Goal: Task Accomplishment & Management: Manage account settings

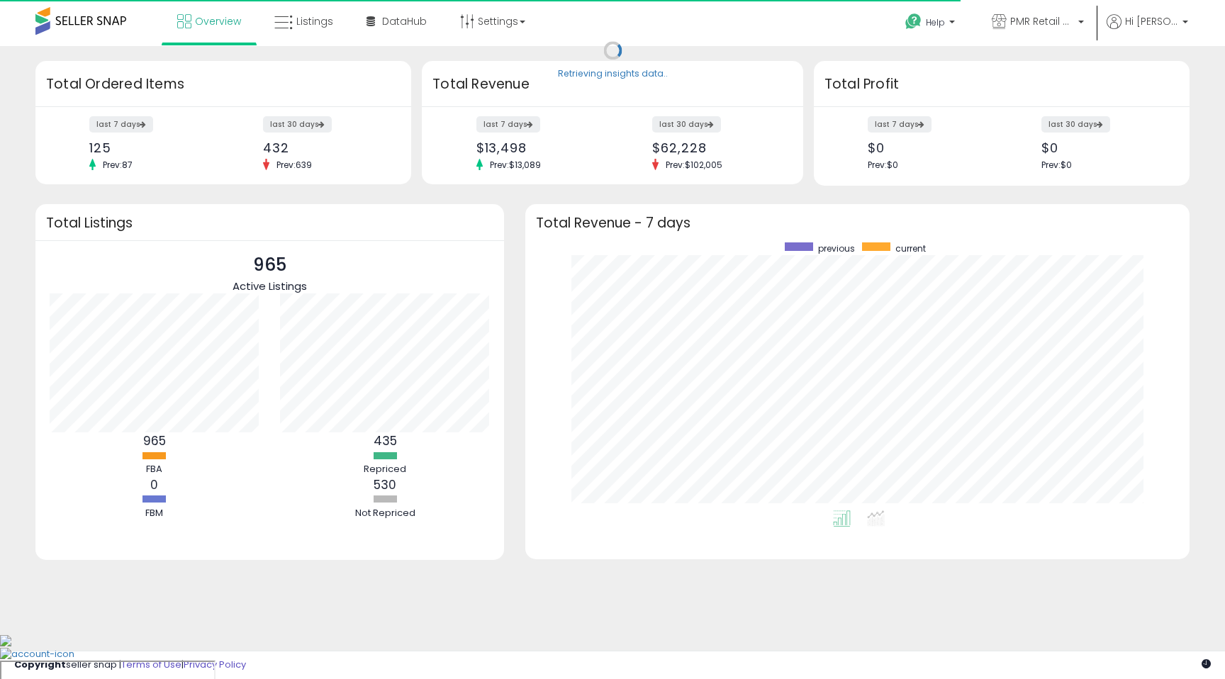
scroll to position [268, 636]
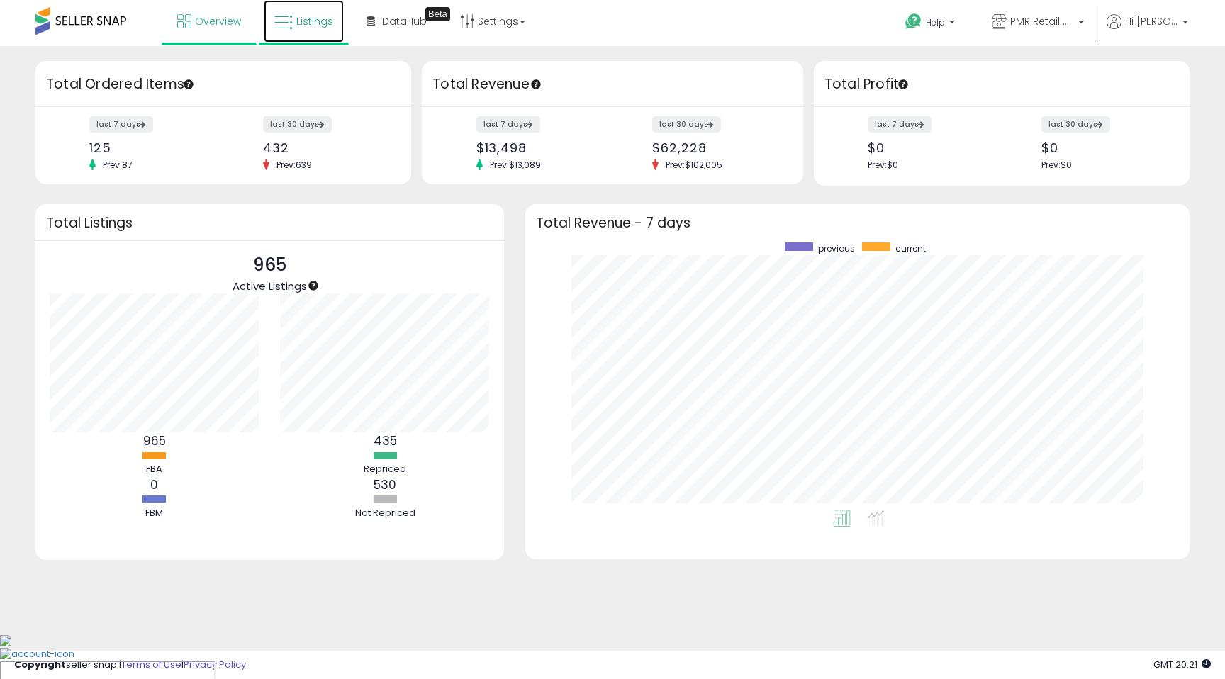
click at [303, 25] on span "Listings" at bounding box center [314, 21] width 37 height 14
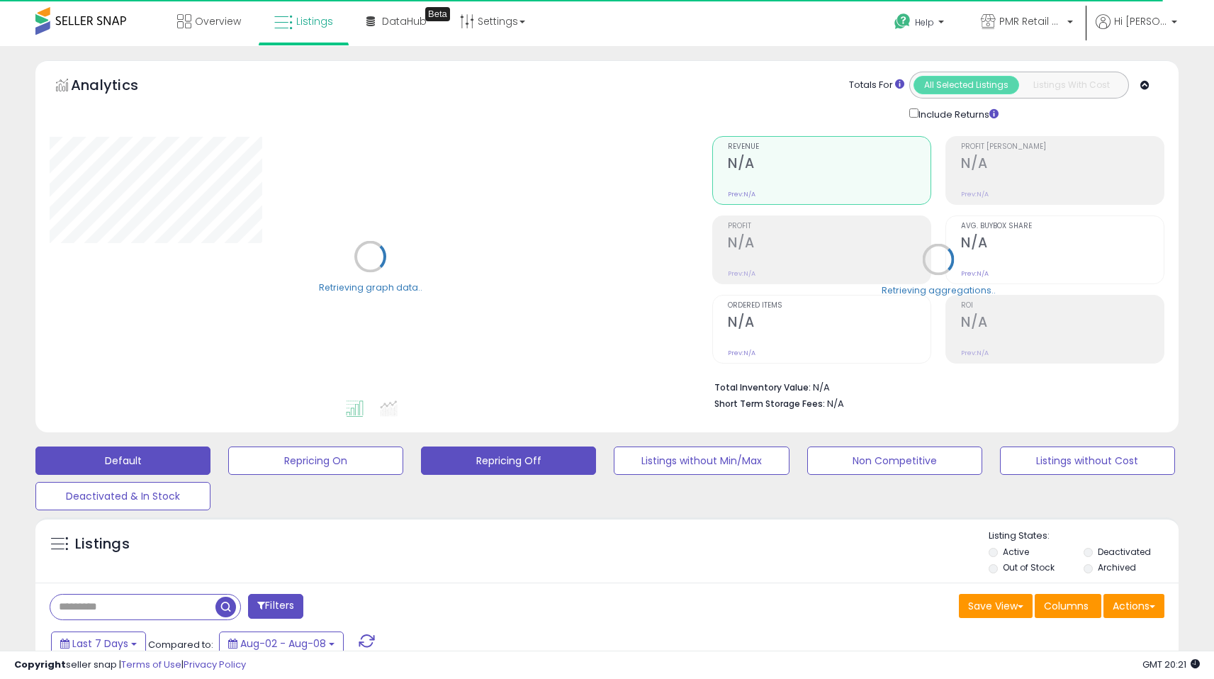
click at [403, 459] on button "Repricing Off" at bounding box center [315, 461] width 175 height 28
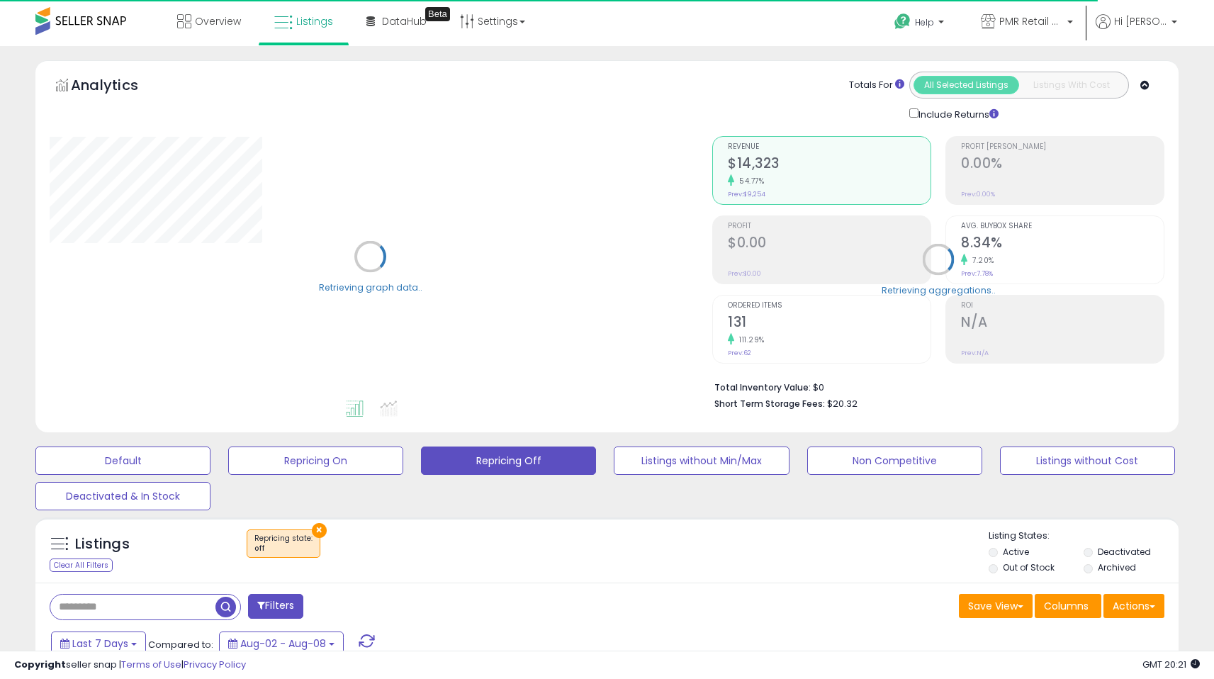
drag, startPoint x: 1220, startPoint y: 150, endPoint x: 1224, endPoint y: 208, distance: 58.3
click at [1214, 208] on html "Unable to login Retrieving listings data.. has not yet accepted the Terms of Us…" at bounding box center [607, 339] width 1214 height 679
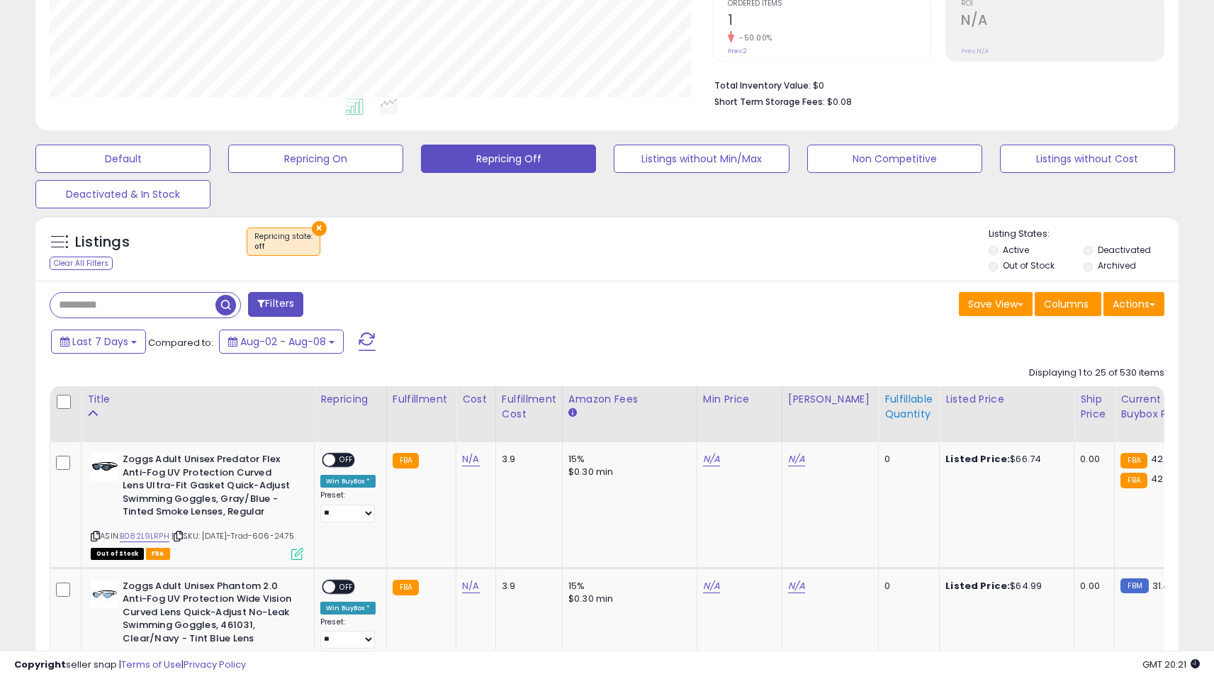
scroll to position [291, 663]
click at [896, 416] on div "Fulfillable Quantity" at bounding box center [909, 407] width 49 height 30
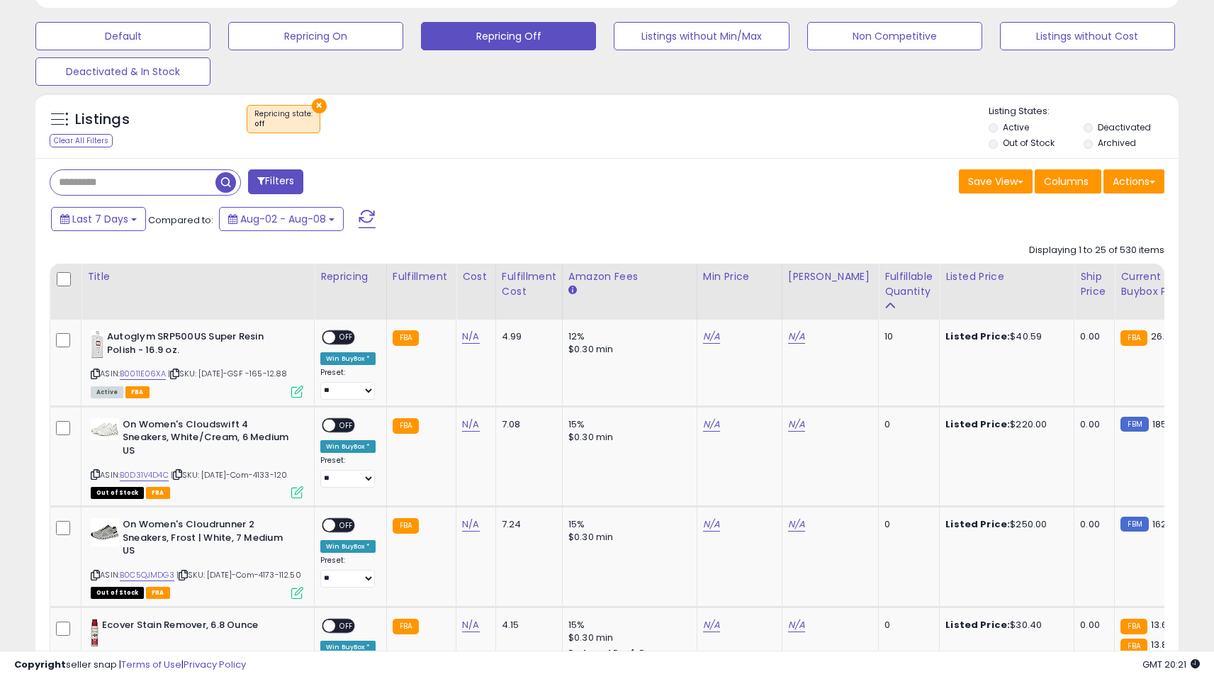
scroll to position [427, 0]
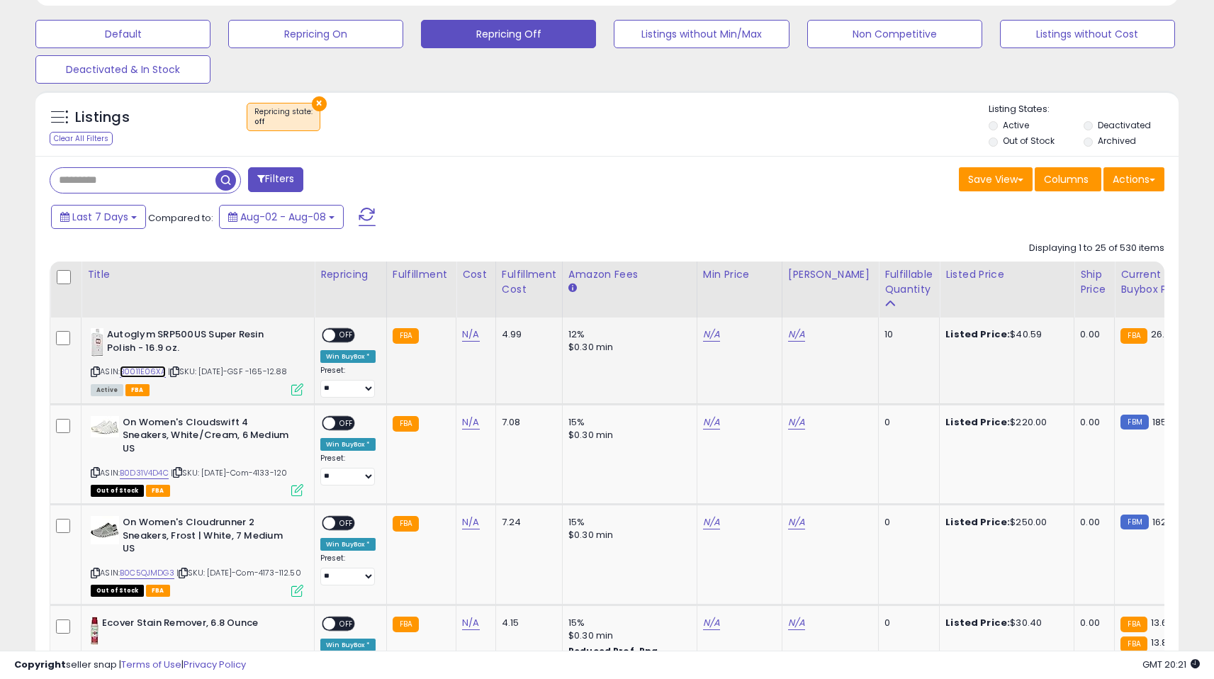
click at [140, 375] on link "B0011E06XA" at bounding box center [143, 372] width 46 height 12
click at [707, 332] on link "N/A" at bounding box center [711, 334] width 17 height 14
type input "**"
click button "submit" at bounding box center [753, 298] width 24 height 21
click at [797, 332] on link "N/A" at bounding box center [796, 334] width 17 height 14
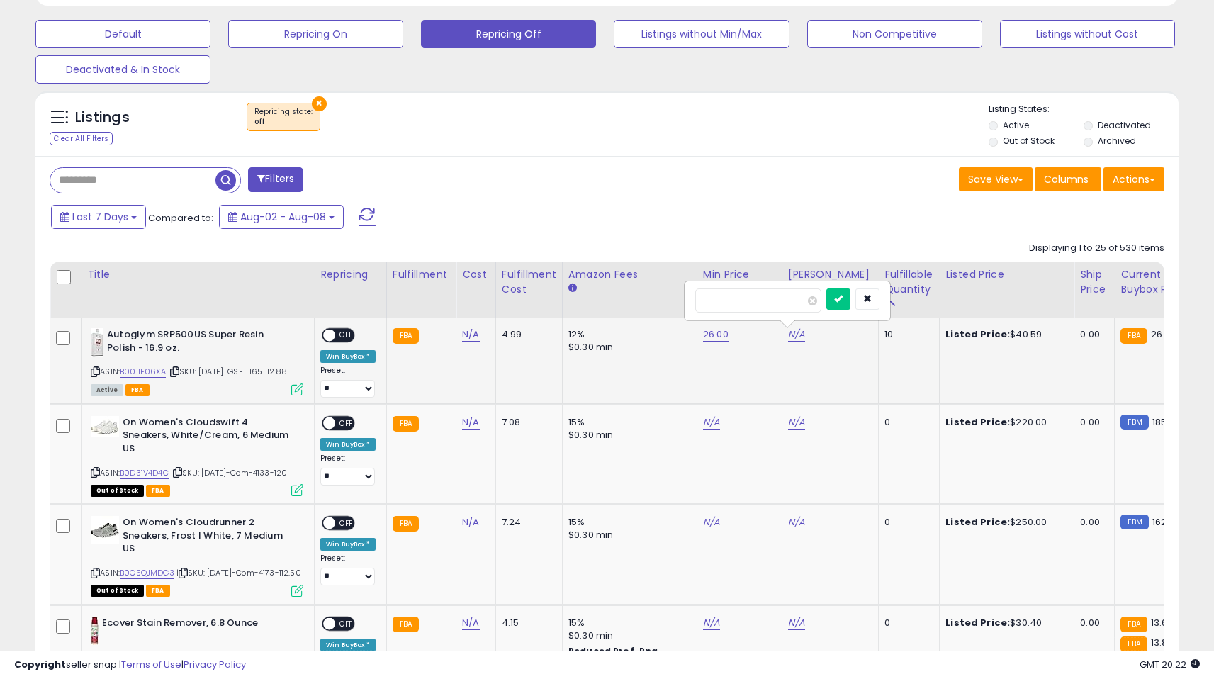
type input "**"
click button "submit" at bounding box center [838, 298] width 24 height 21
click at [347, 340] on span "OFF" at bounding box center [346, 336] width 23 height 12
